Goal: Transaction & Acquisition: Obtain resource

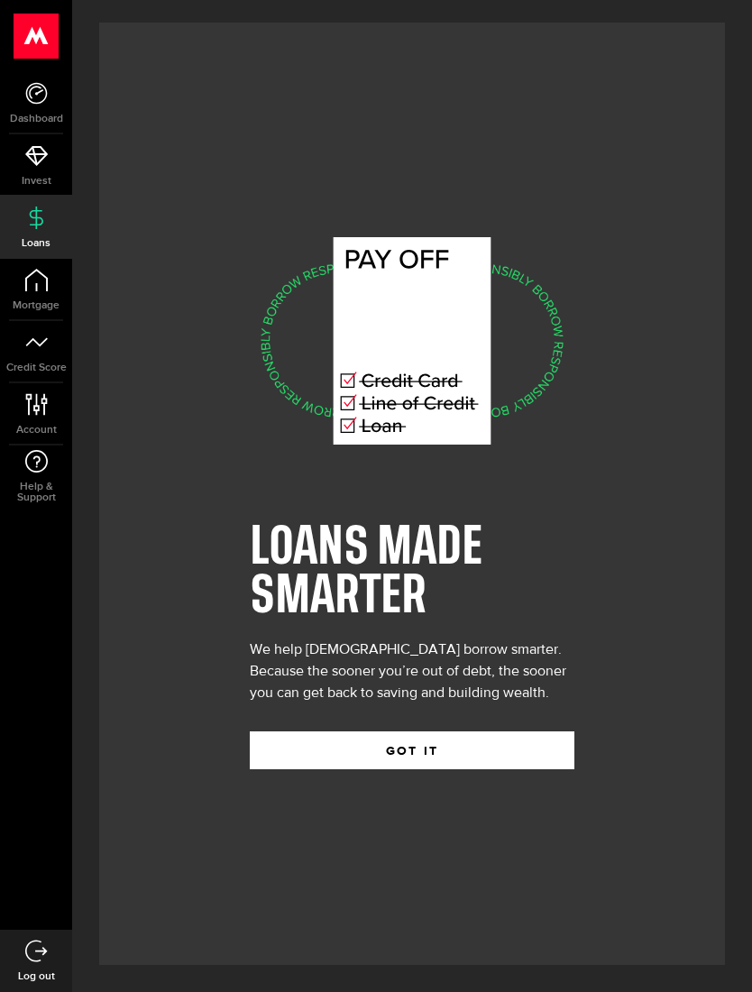
click at [545, 769] on button "GOT IT" at bounding box center [412, 750] width 325 height 38
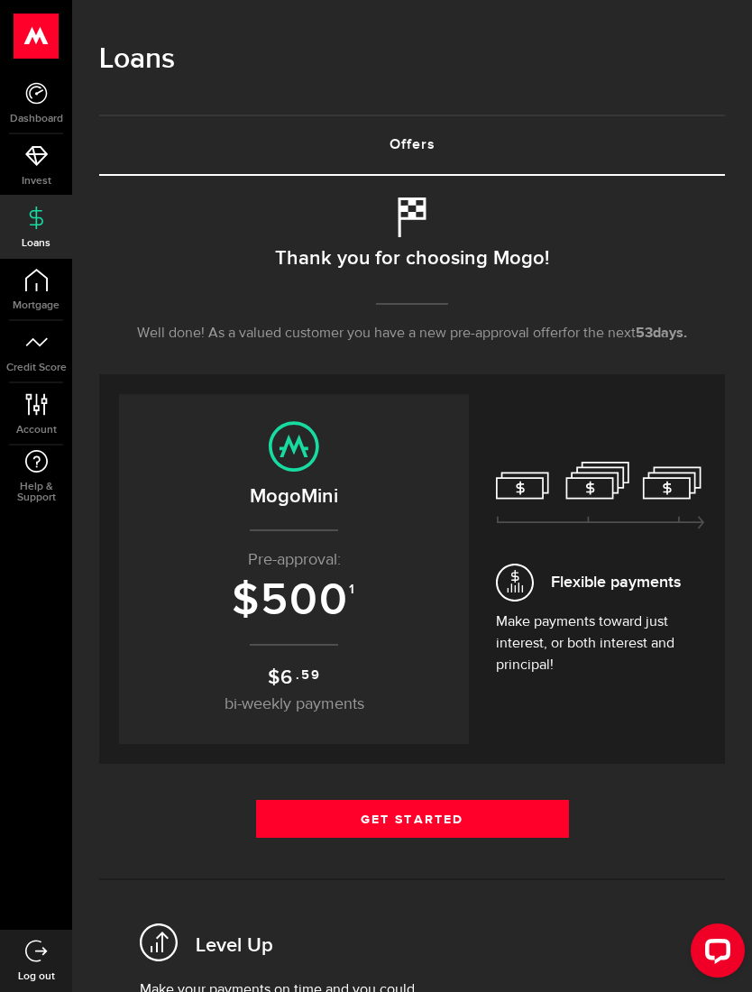
click at [41, 125] on link "Dashboard" at bounding box center [36, 102] width 72 height 61
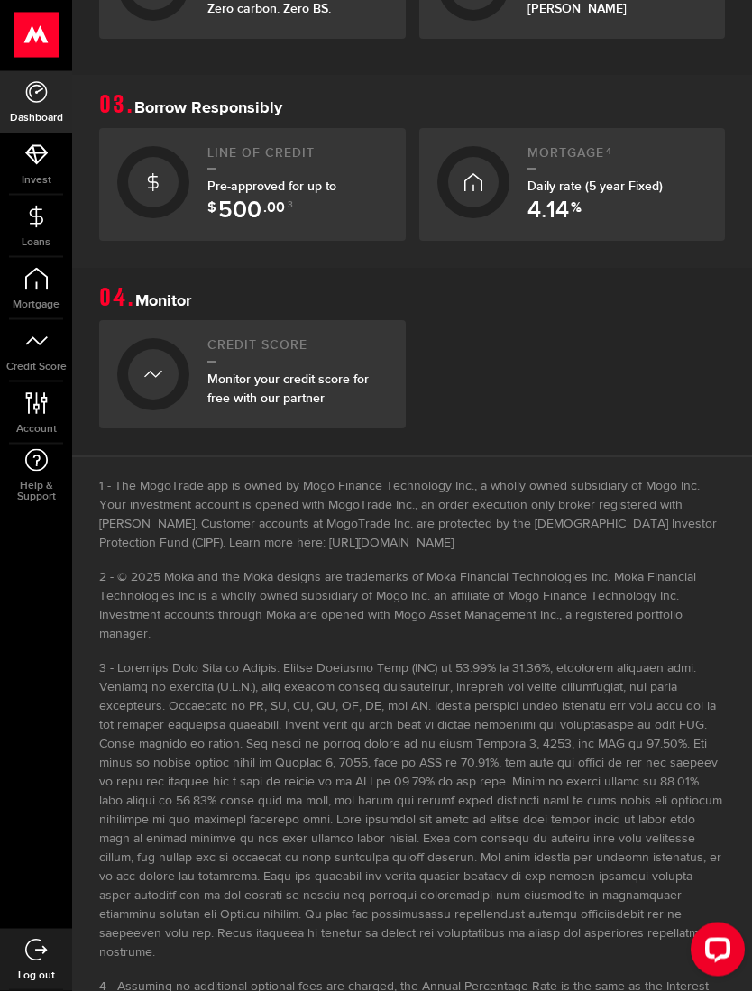
scroll to position [720, 0]
click at [49, 233] on link "Loans" at bounding box center [36, 227] width 72 height 61
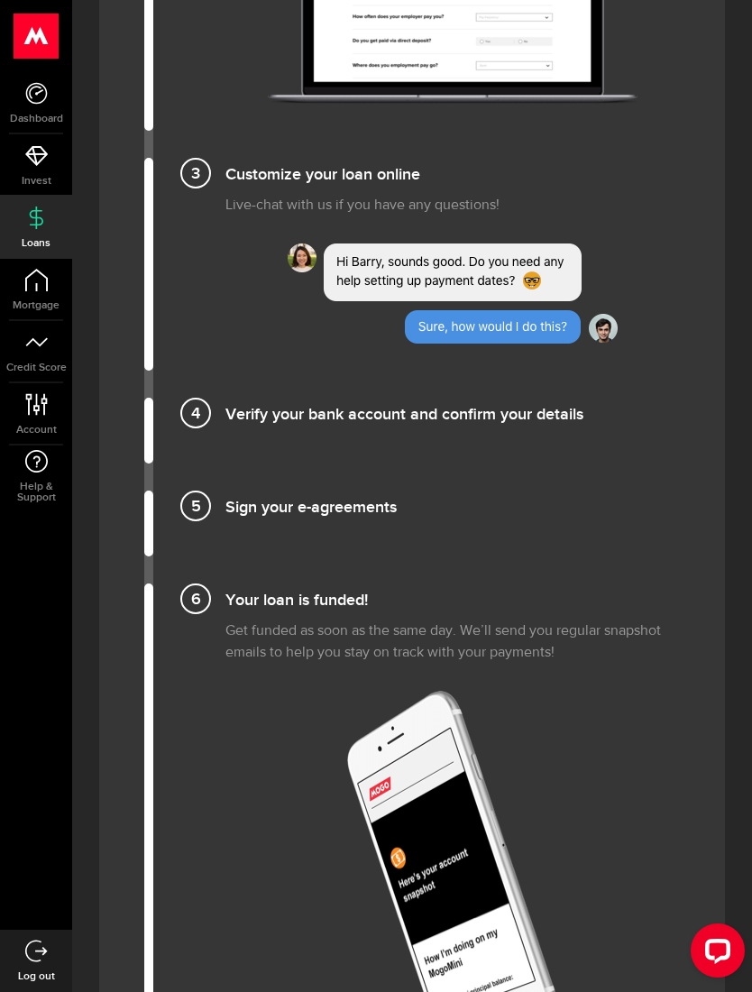
scroll to position [1781, 0]
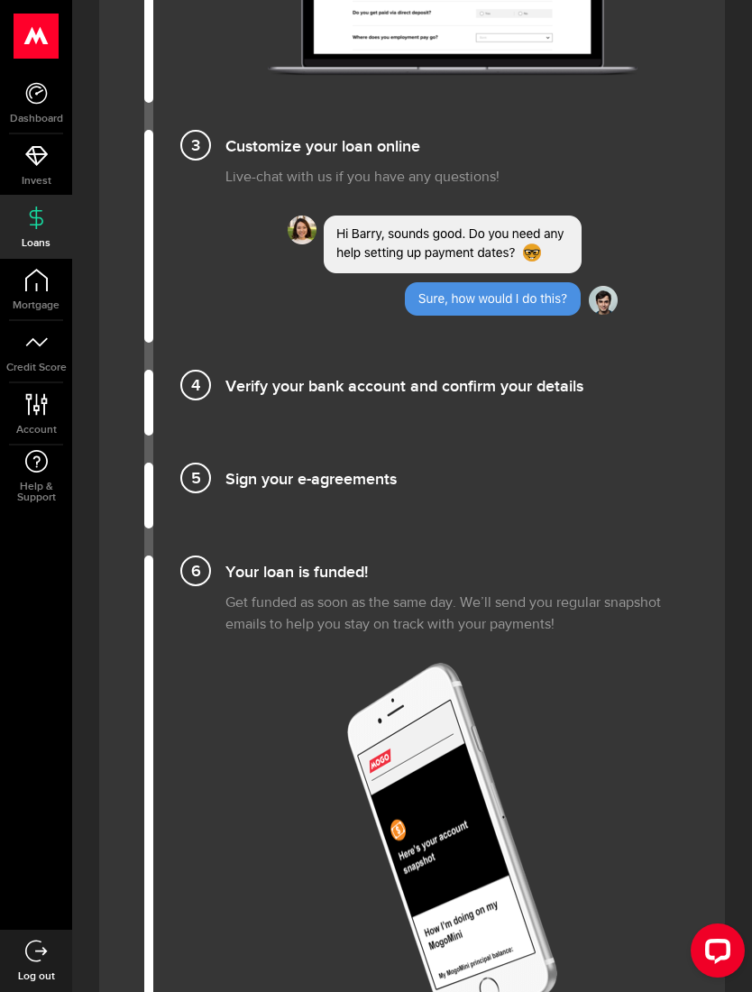
click at [39, 421] on link "Account Compte" at bounding box center [36, 413] width 72 height 61
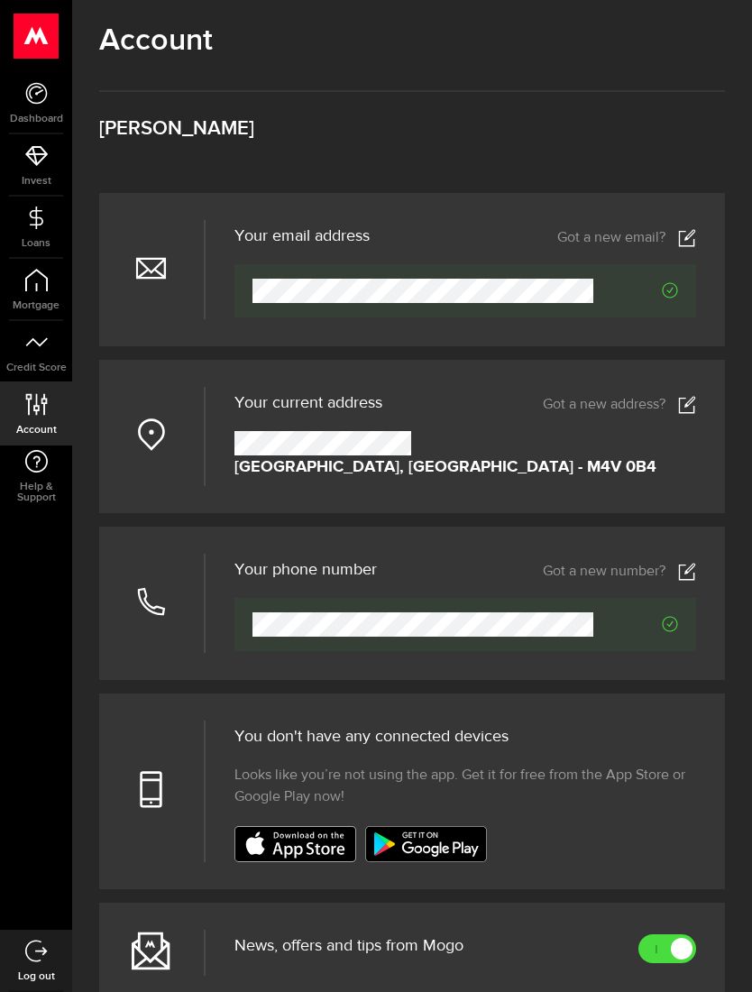
click at [43, 345] on icon at bounding box center [36, 342] width 23 height 23
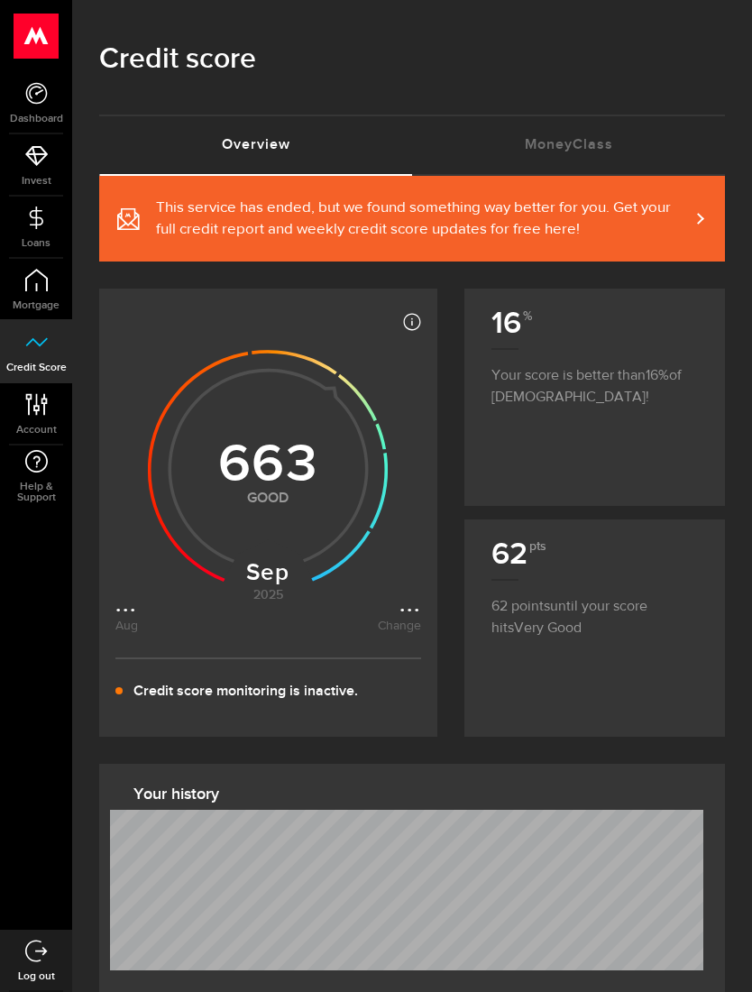
click at [32, 293] on link "Mortgage" at bounding box center [36, 289] width 72 height 61
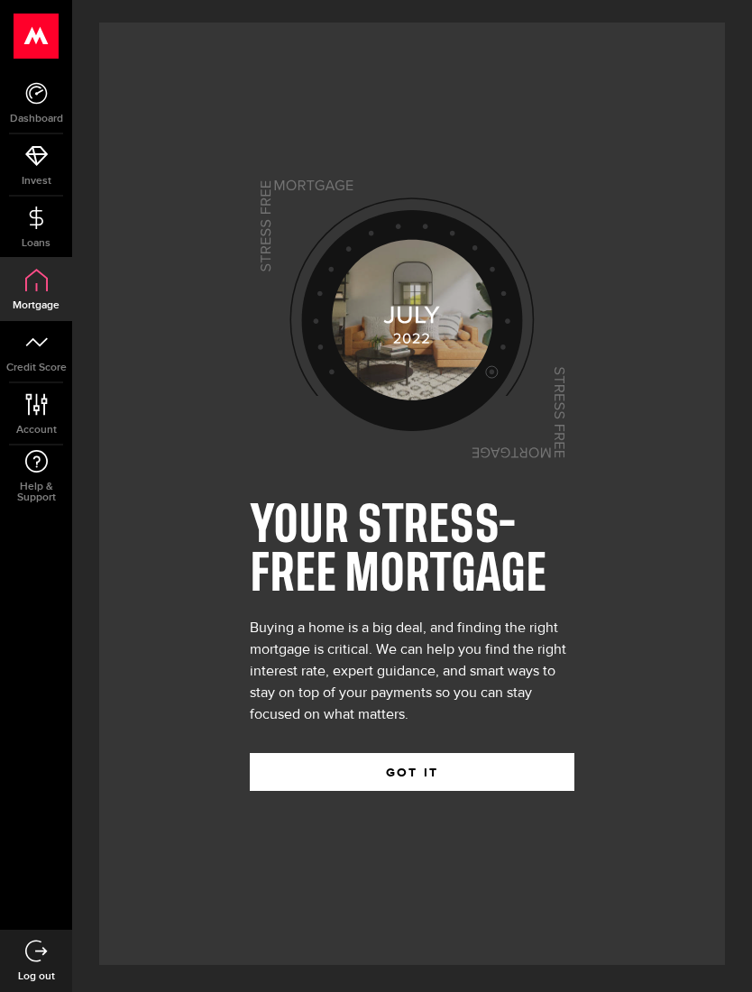
click at [45, 238] on span "Loans" at bounding box center [36, 243] width 72 height 11
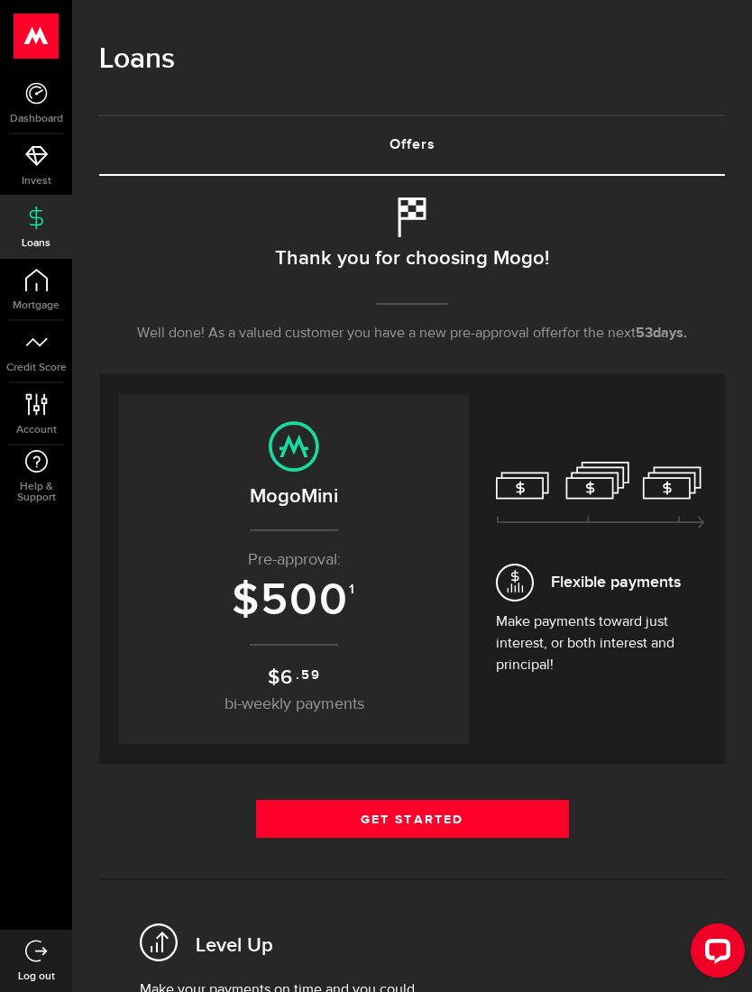
click at [44, 114] on span "Dashboard" at bounding box center [36, 119] width 72 height 11
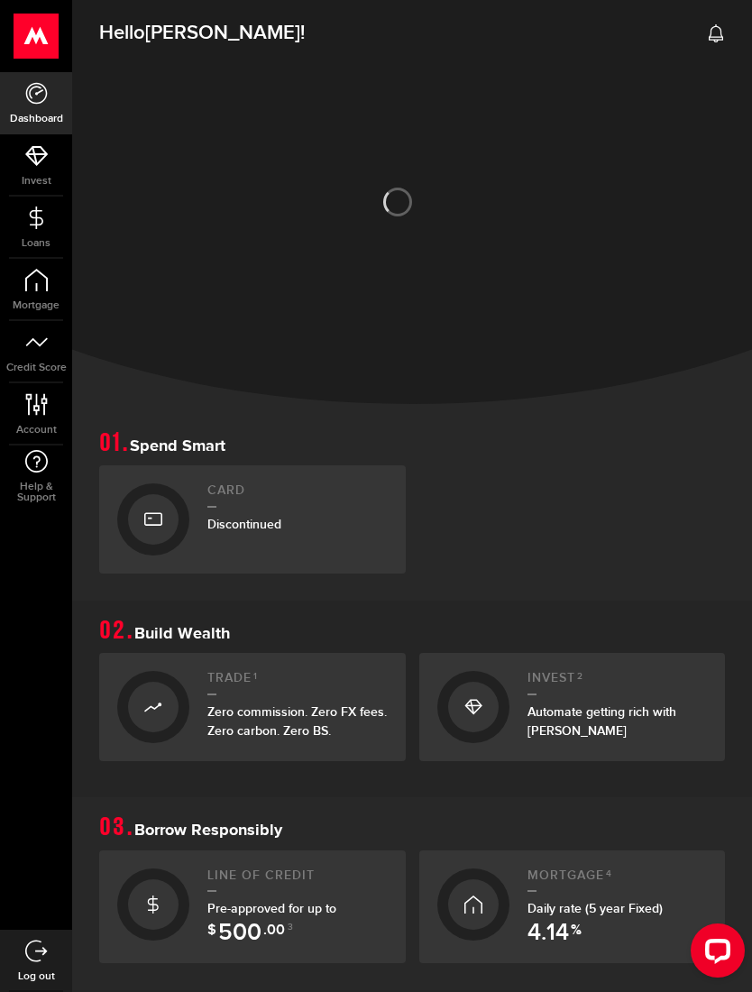
click at [151, 523] on use at bounding box center [153, 519] width 18 height 13
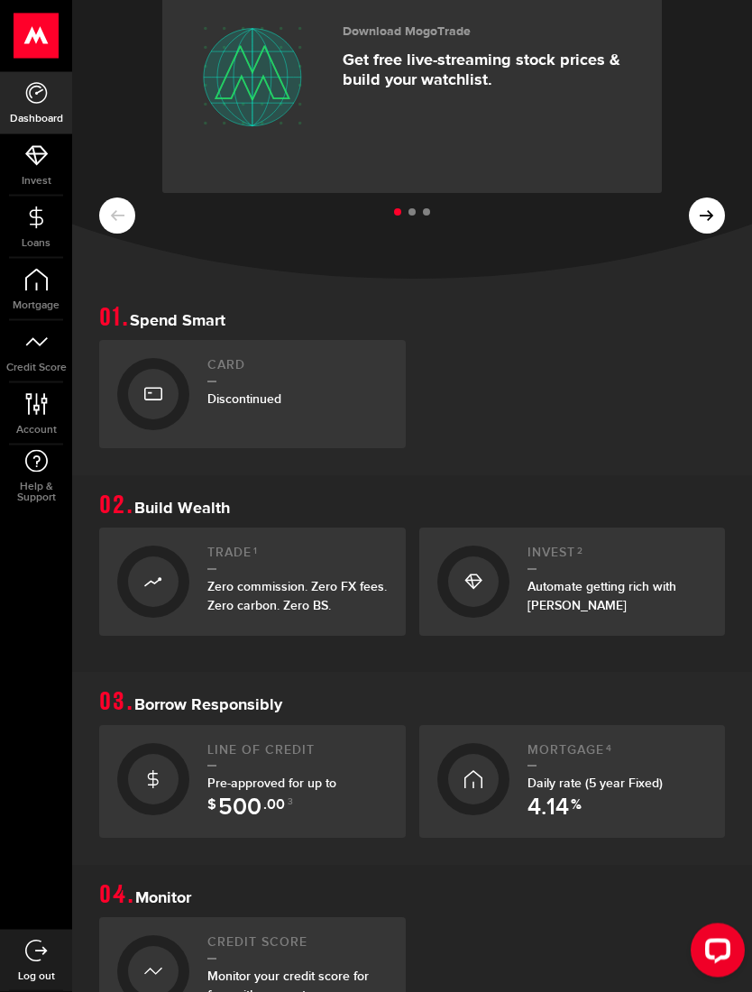
scroll to position [188, 0]
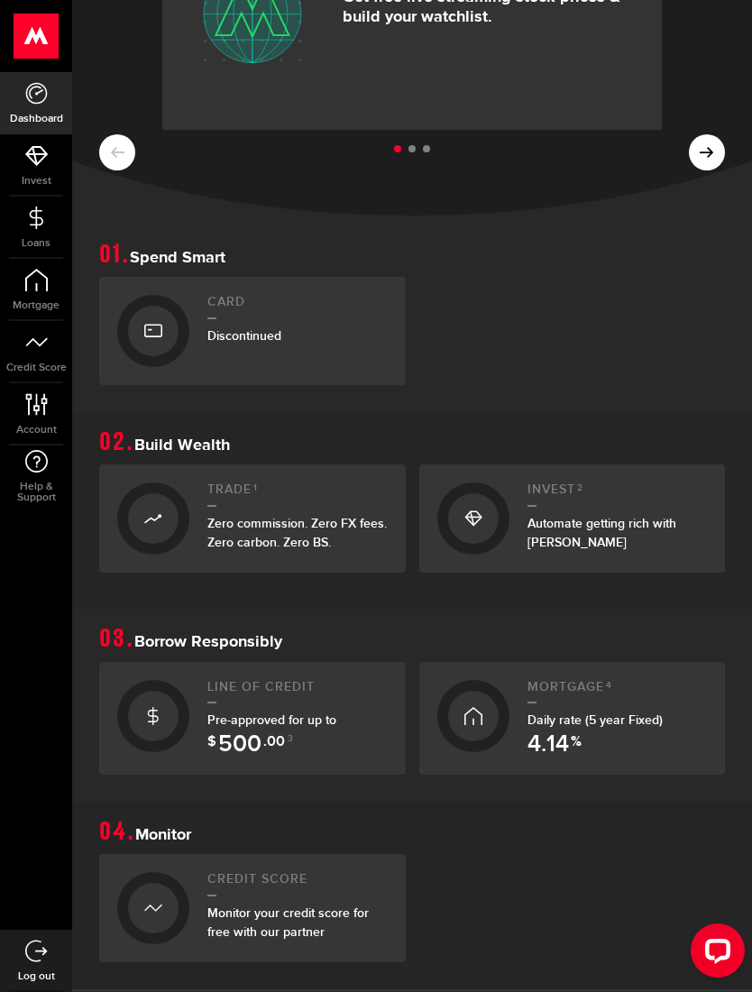
click at [223, 682] on h2 "Line of credit" at bounding box center [297, 692] width 180 height 24
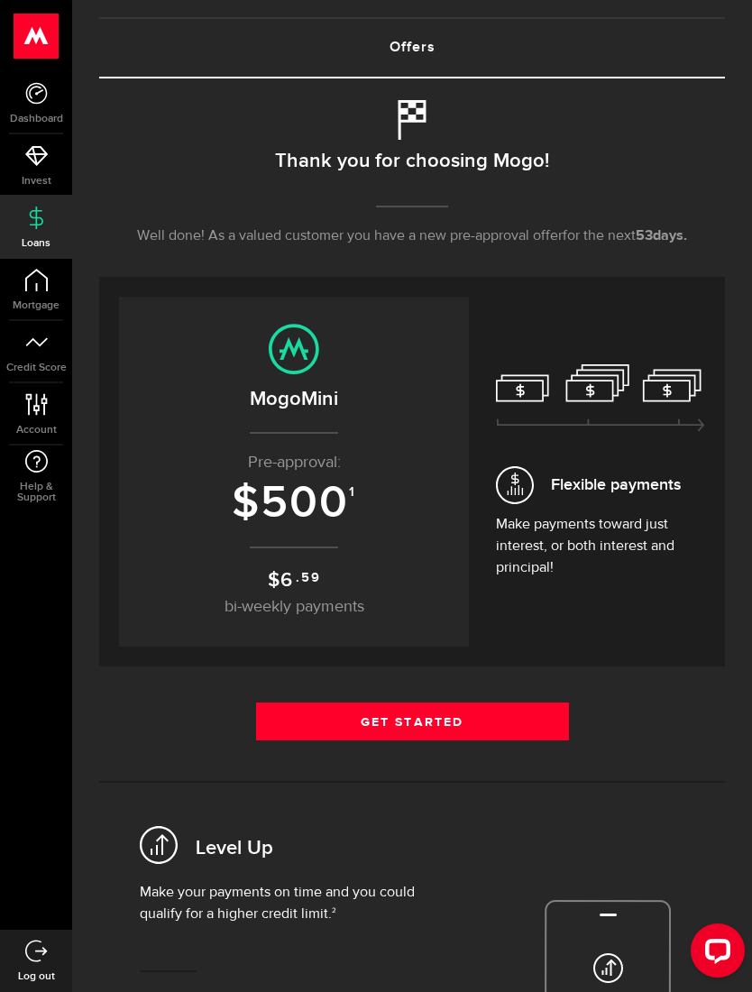
scroll to position [338, 0]
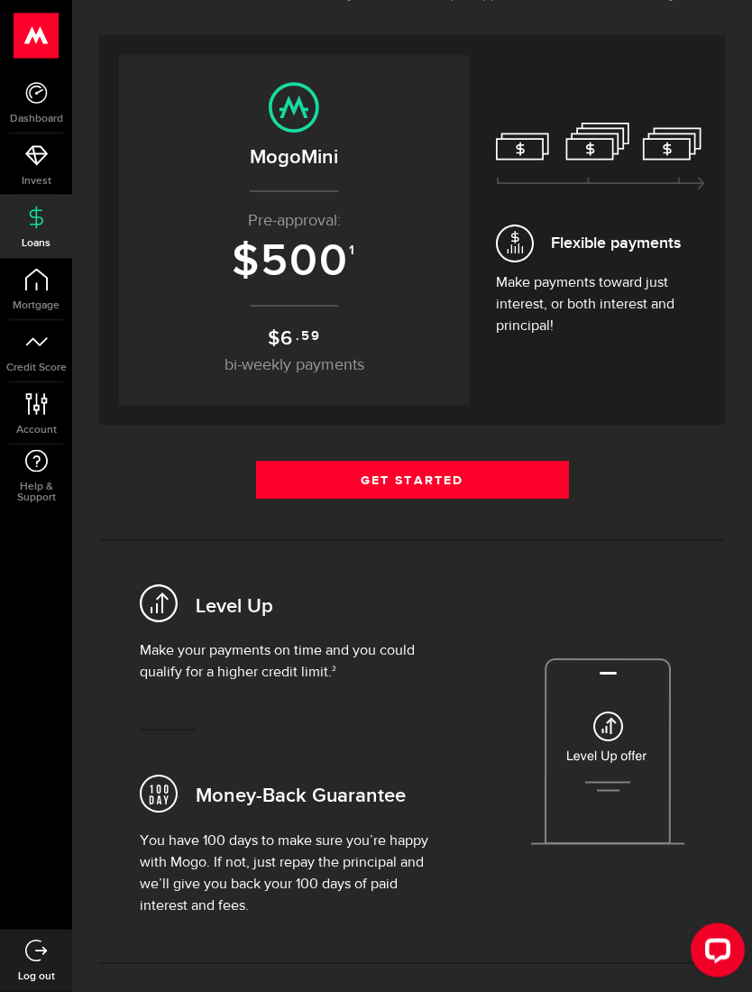
click at [167, 648] on p "Make your payments on time and you could qualify for a higher credit limit. 2" at bounding box center [294, 662] width 308 height 43
click at [627, 778] on img at bounding box center [607, 752] width 153 height 187
click at [311, 468] on link "Get Started" at bounding box center [412, 481] width 313 height 38
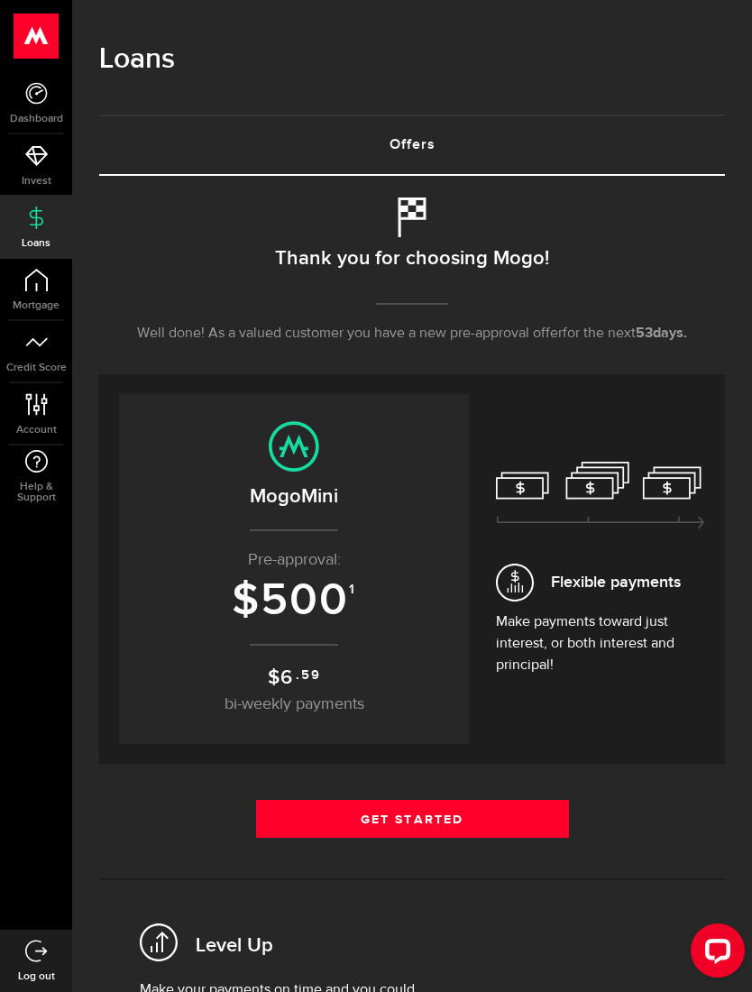
scroll to position [12, 0]
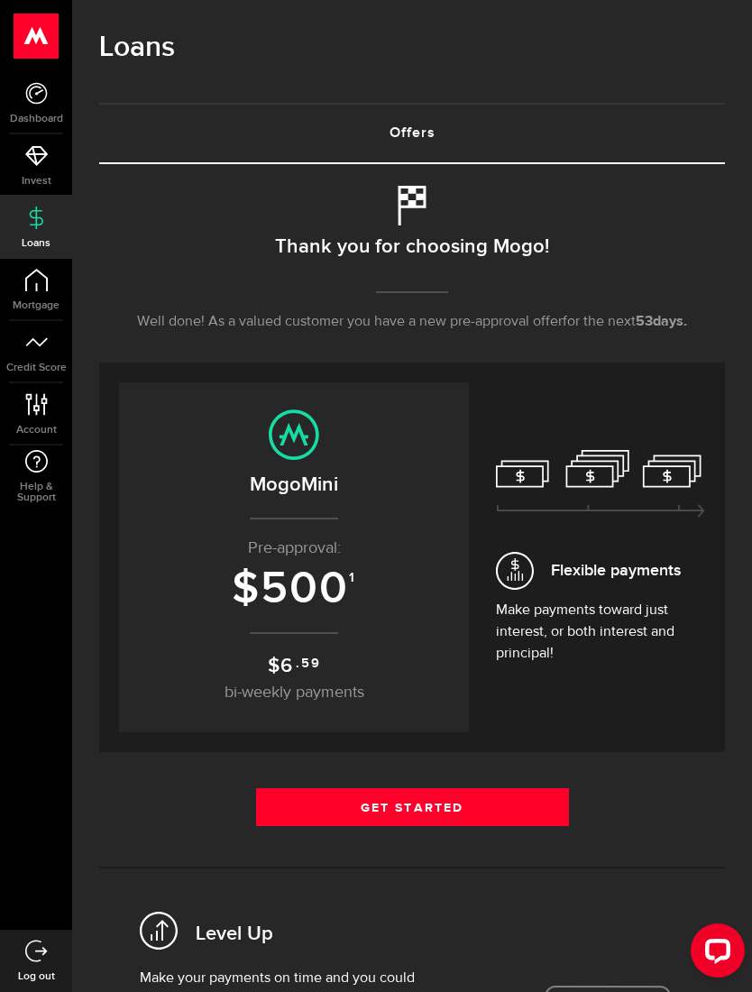
click at [35, 106] on link "Dashboard" at bounding box center [36, 102] width 72 height 61
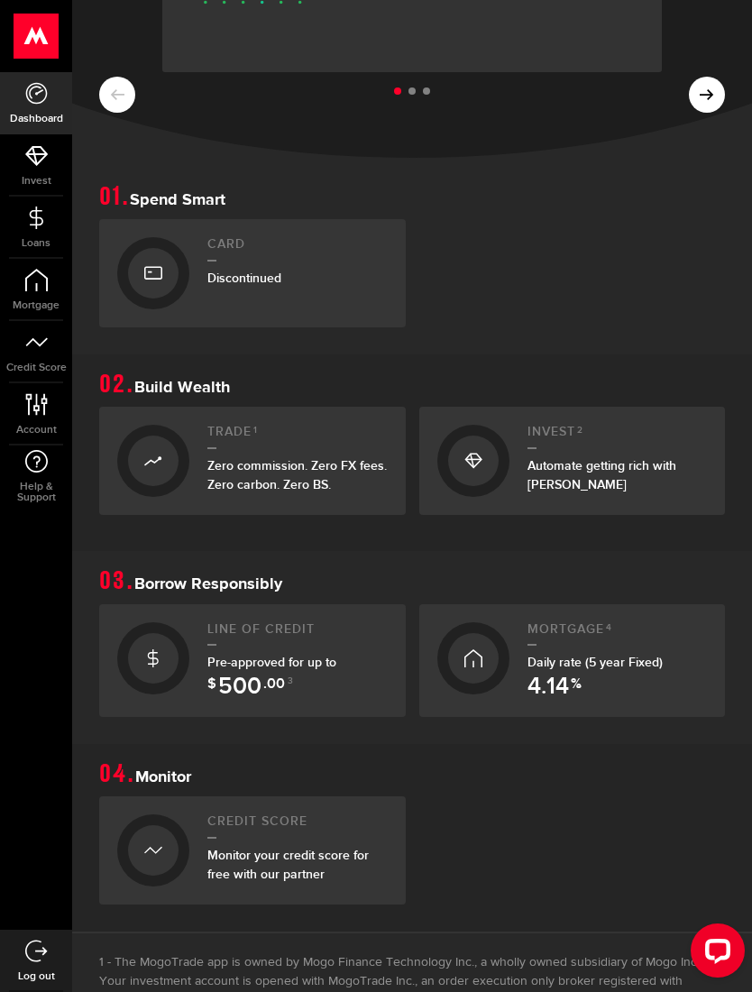
scroll to position [280, 0]
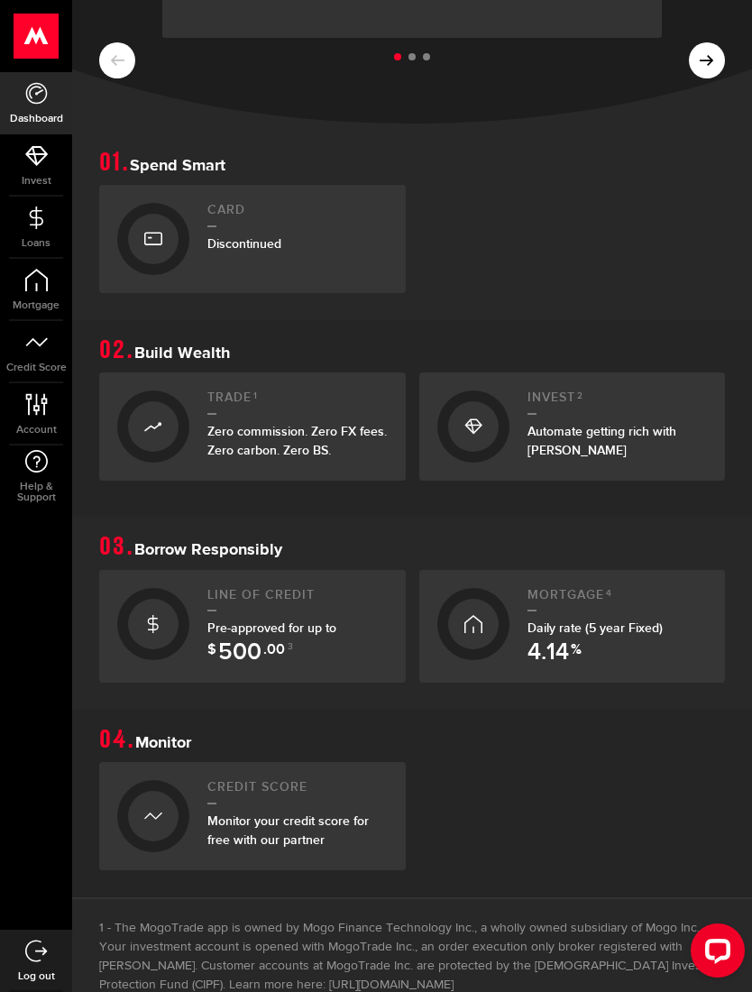
click at [182, 645] on link "Line of credit Pre-approved for up to $ 500 .00 3" at bounding box center [252, 627] width 307 height 114
